Goal: Information Seeking & Learning: Learn about a topic

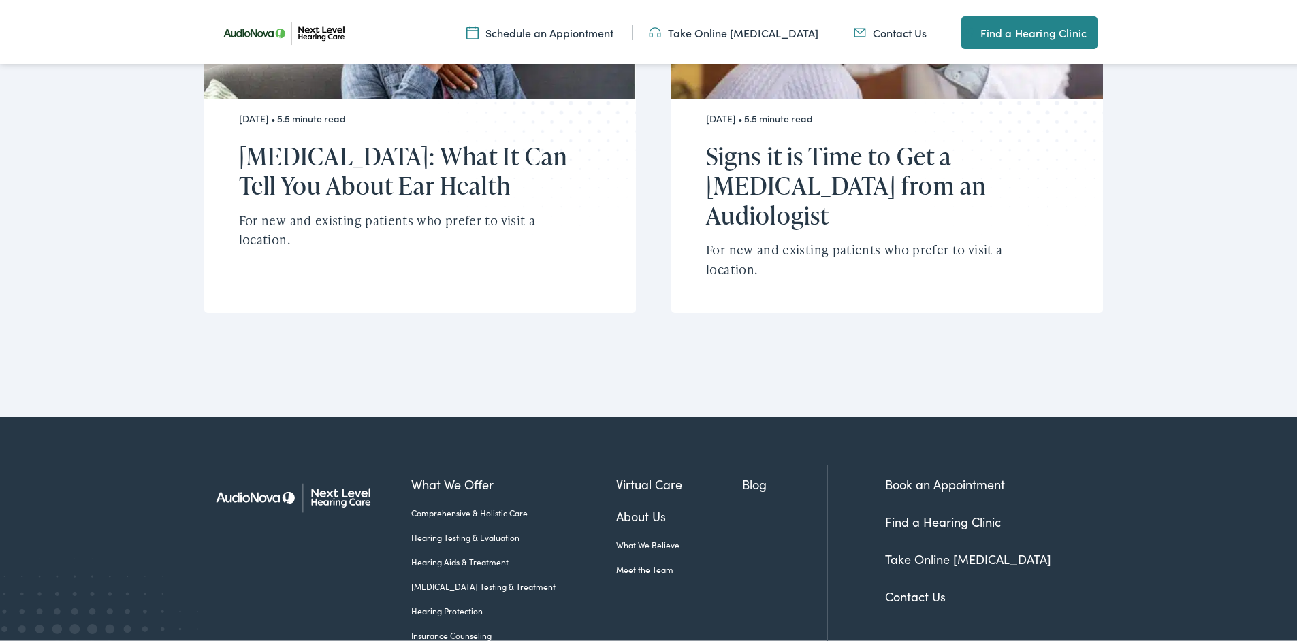
scroll to position [3608, 0]
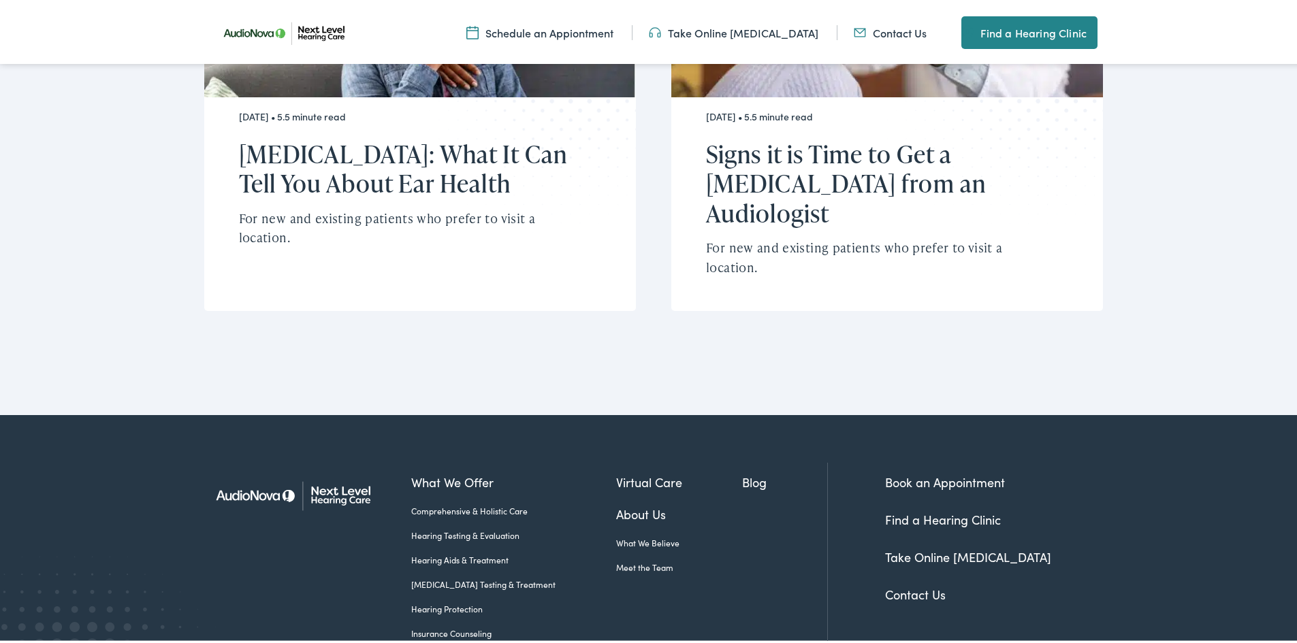
click at [616, 502] on link "About Us" at bounding box center [679, 511] width 127 height 18
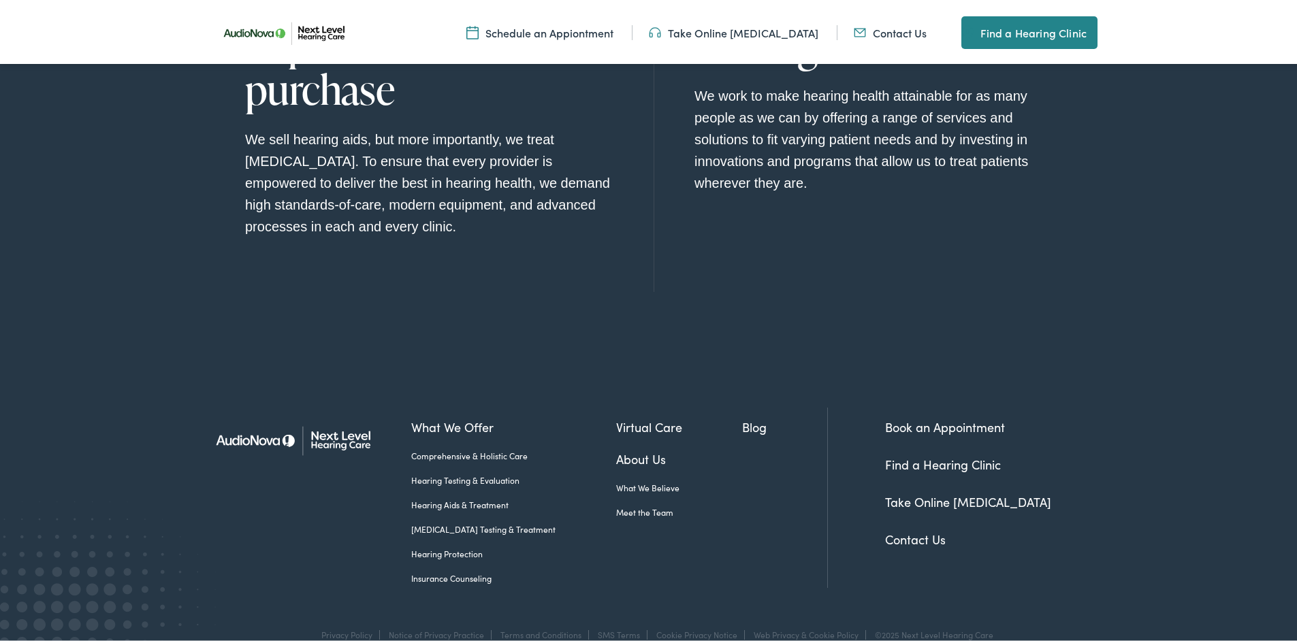
scroll to position [1554, 0]
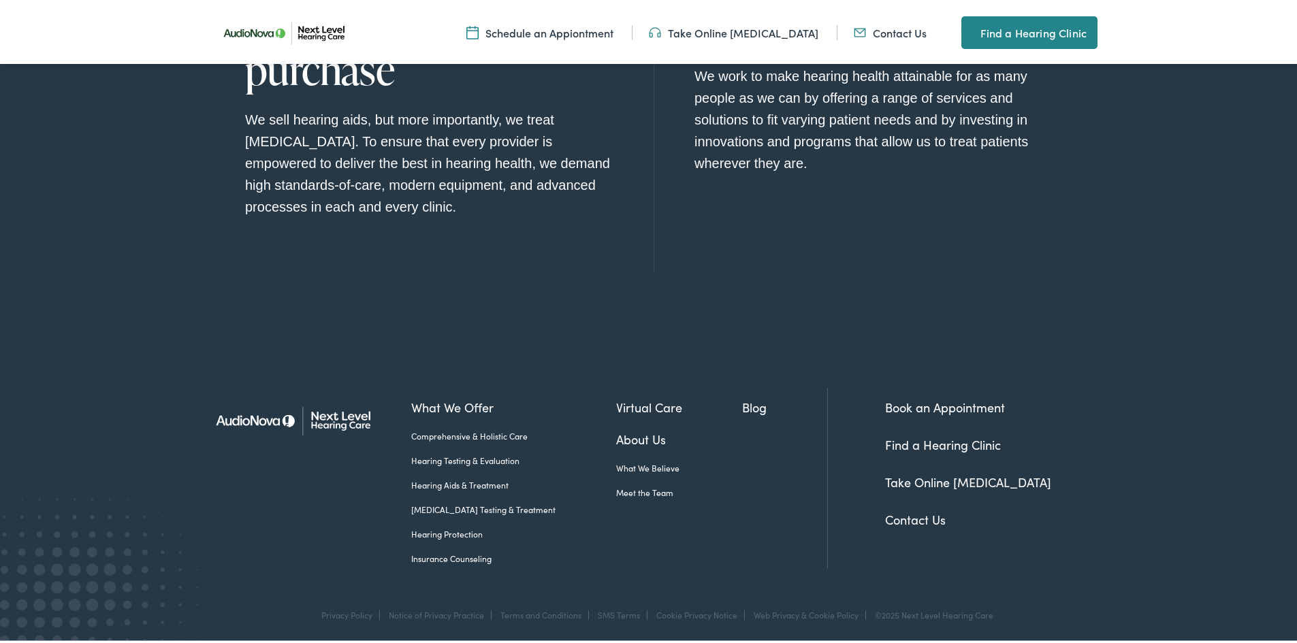
click at [490, 504] on link "[MEDICAL_DATA] Testing & Treatment" at bounding box center [513, 507] width 205 height 12
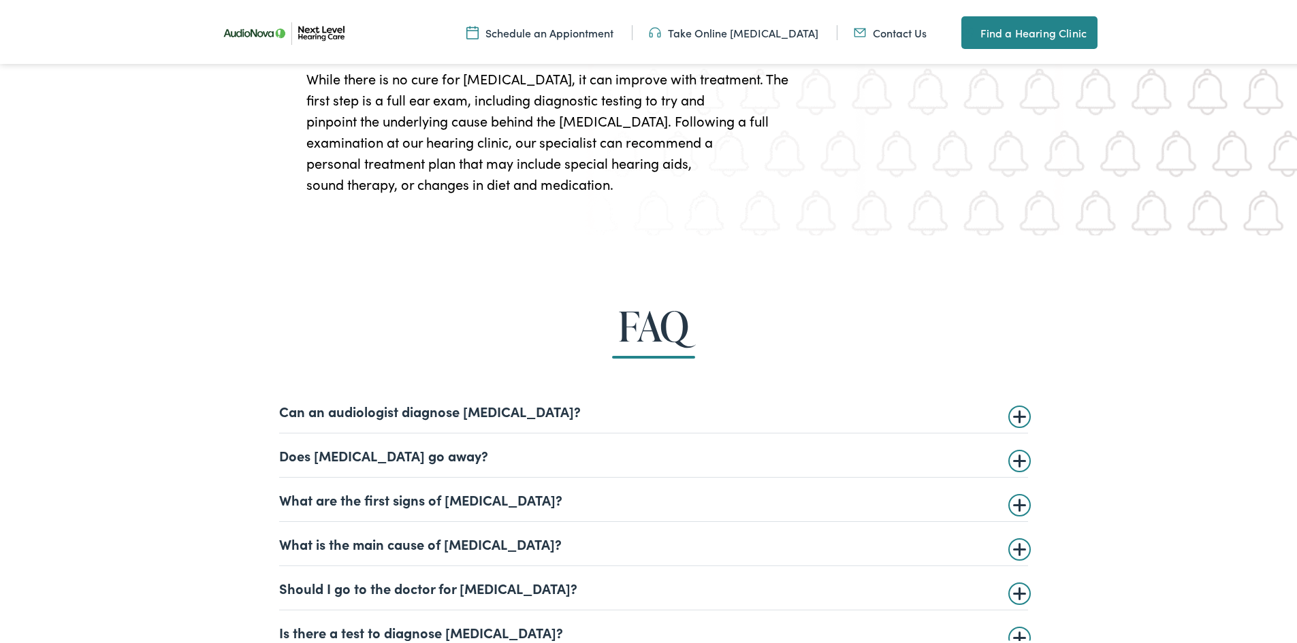
scroll to position [3132, 0]
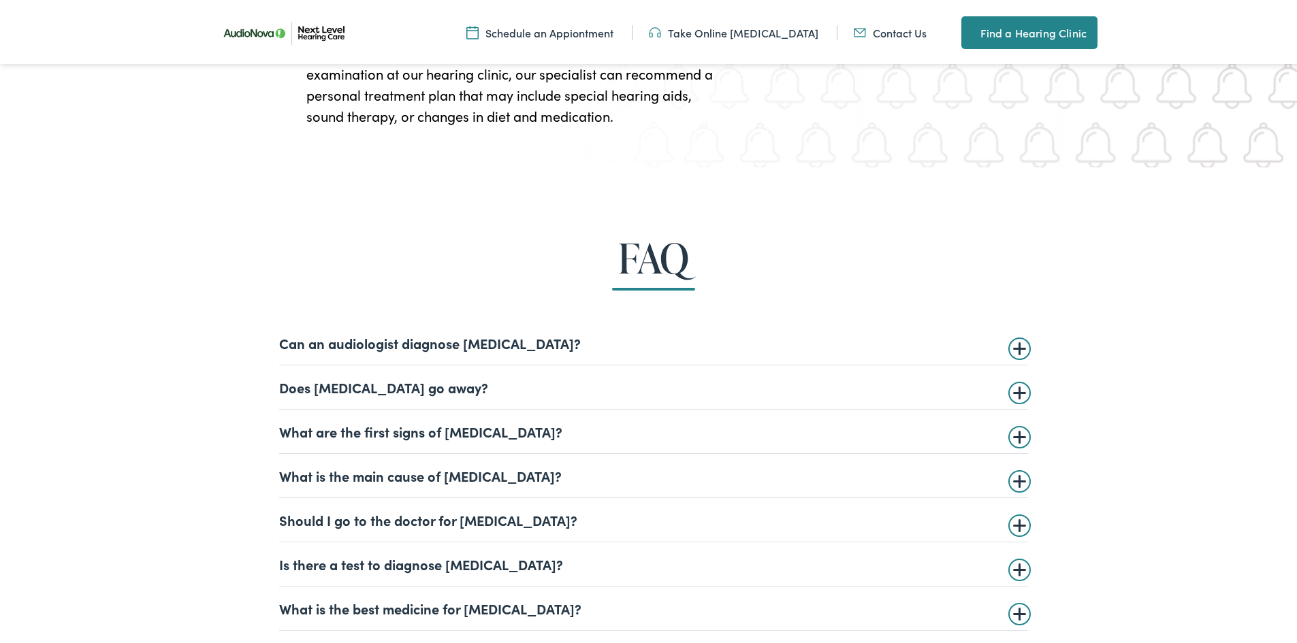
click at [1014, 342] on summary "Can an audiologist diagnose [MEDICAL_DATA]?" at bounding box center [653, 340] width 749 height 16
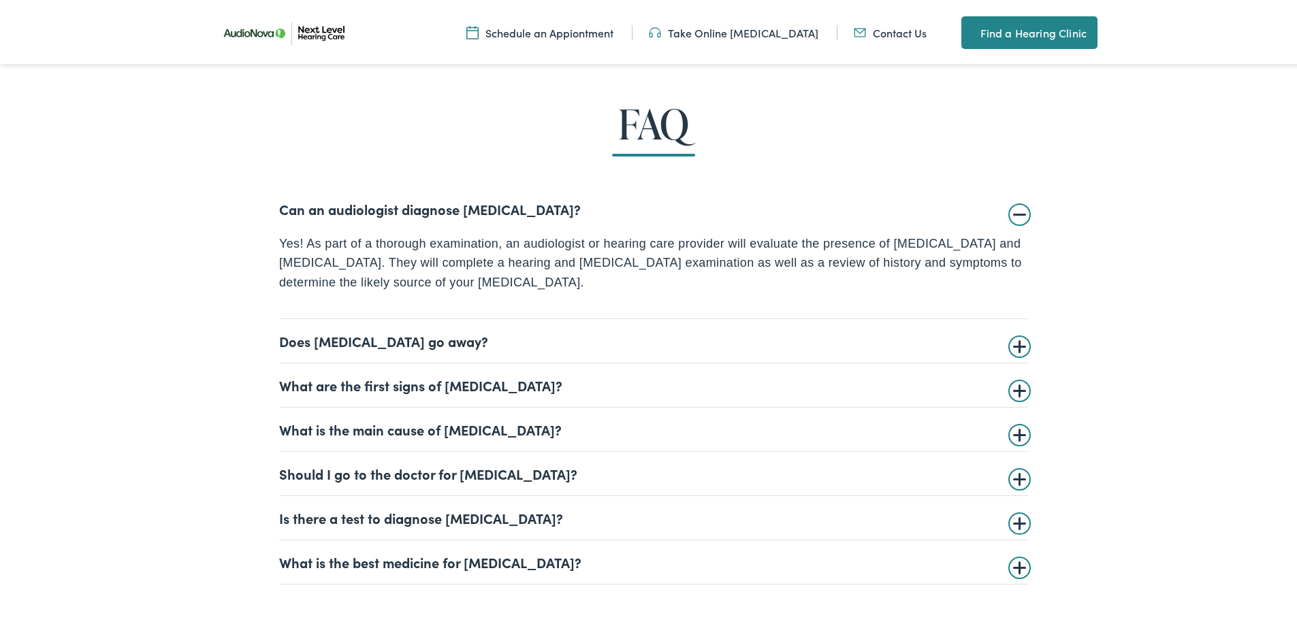
scroll to position [3268, 0]
click at [1014, 339] on summary "Does [MEDICAL_DATA] go away?" at bounding box center [653, 336] width 749 height 16
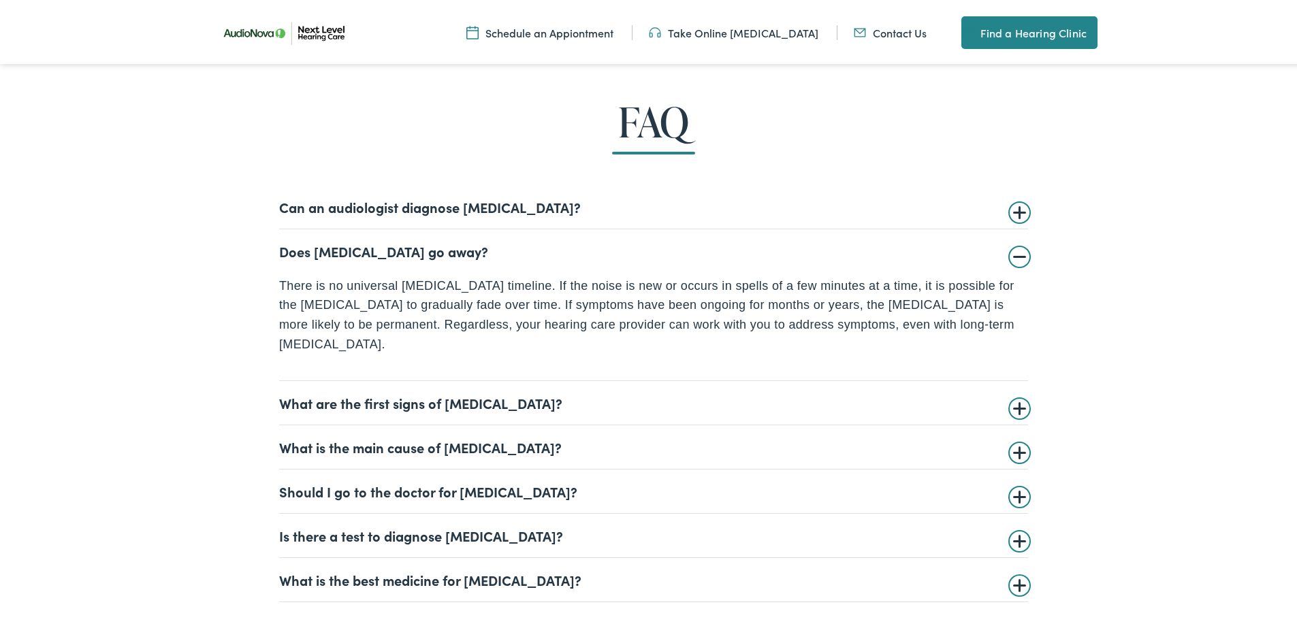
click at [1008, 436] on summary "What is the main cause of [MEDICAL_DATA]?" at bounding box center [653, 444] width 749 height 16
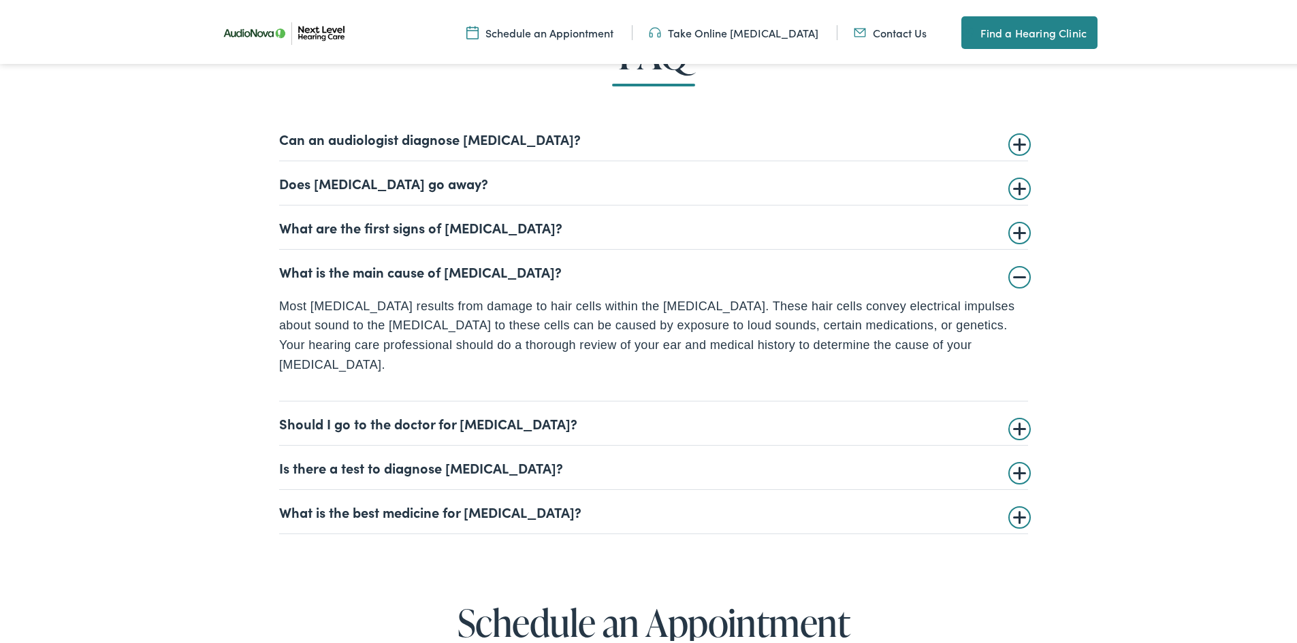
scroll to position [3404, 0]
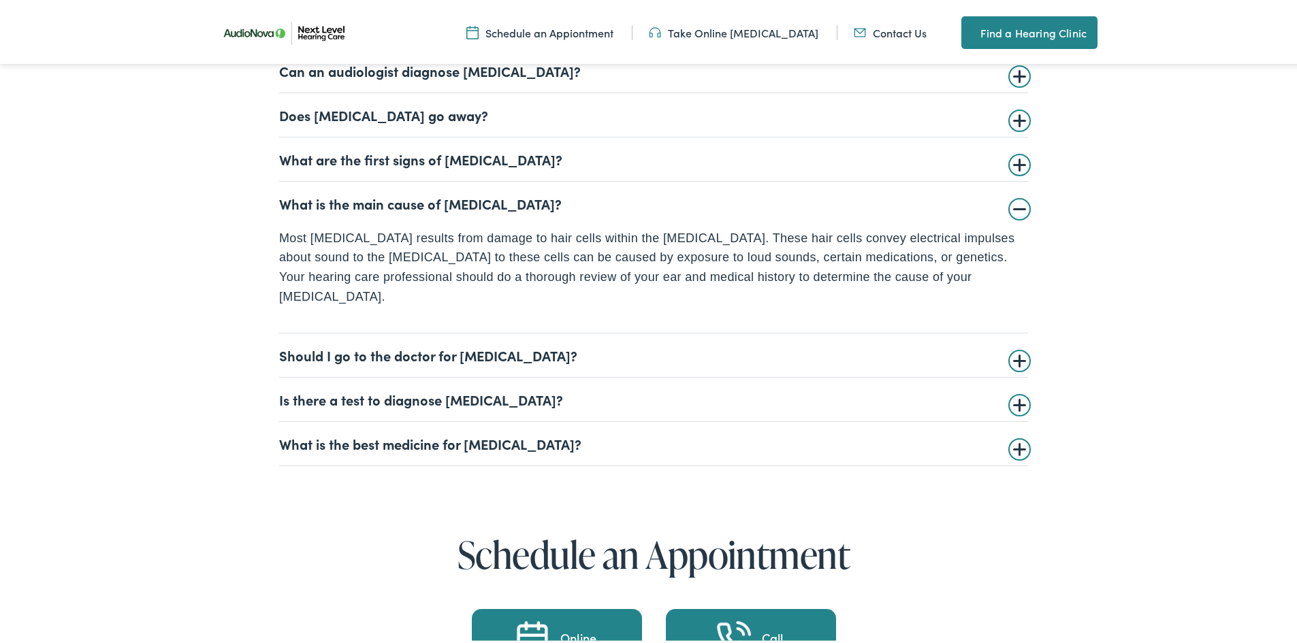
click at [1015, 389] on summary "Is there a test to diagnose [MEDICAL_DATA]?" at bounding box center [653, 397] width 749 height 16
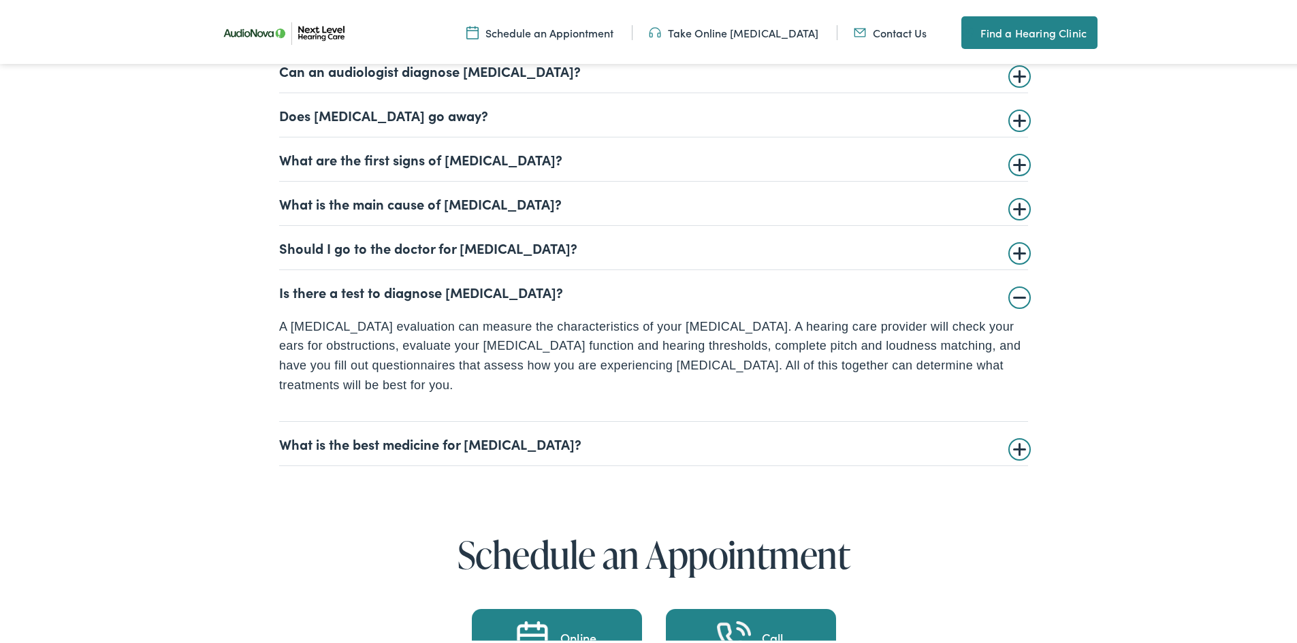
click at [1015, 433] on summary "What is the best medicine for [MEDICAL_DATA]?" at bounding box center [653, 441] width 749 height 16
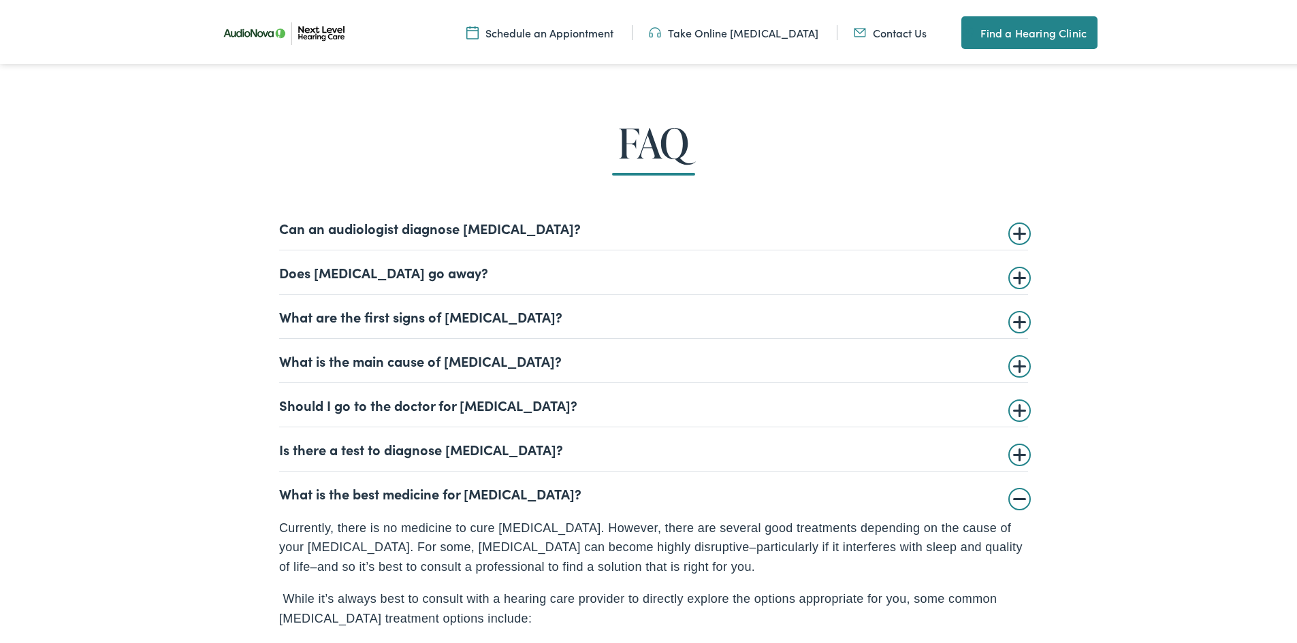
scroll to position [3200, 0]
